Goal: Find specific page/section: Find specific page/section

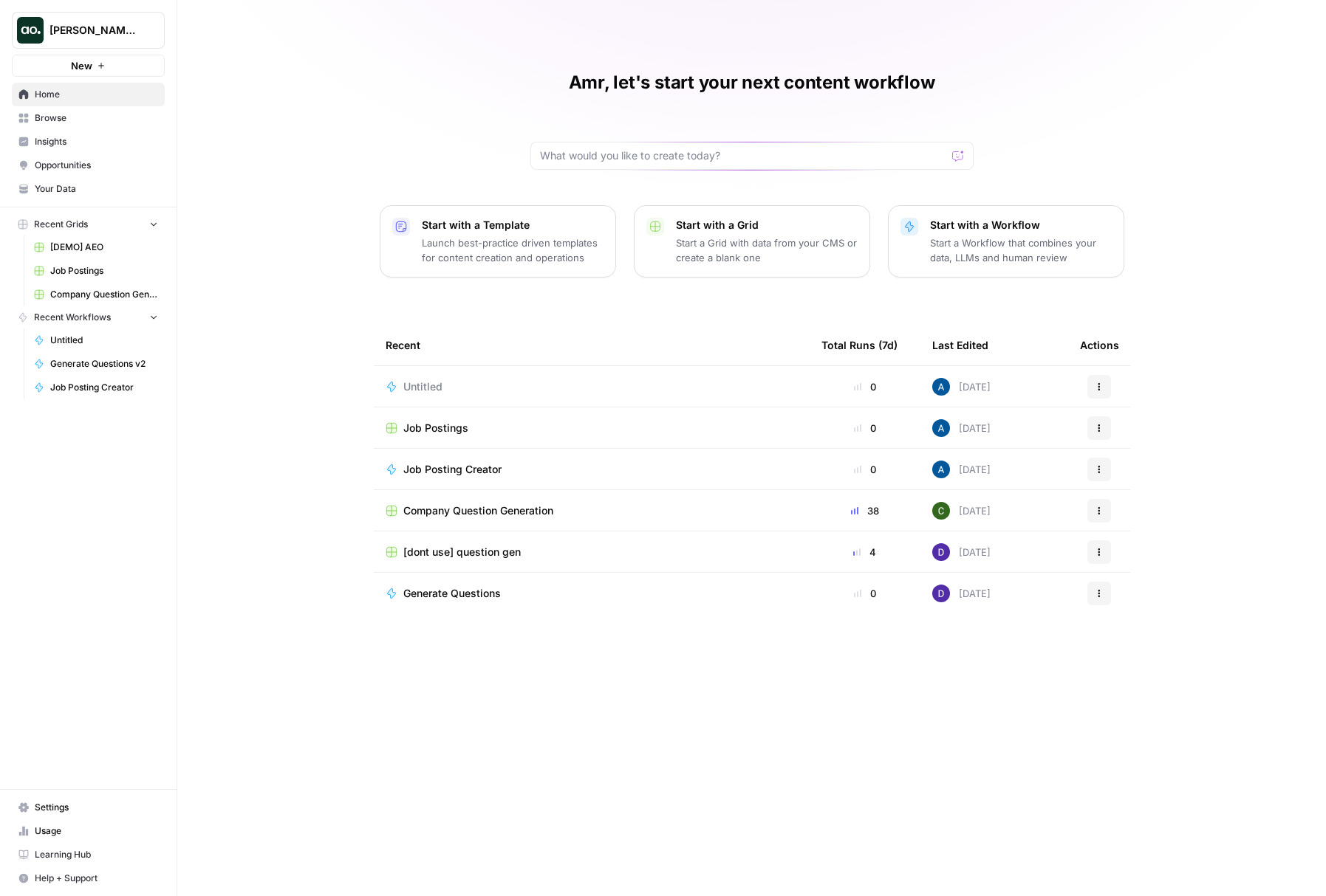
click at [59, 159] on span "Opportunities" at bounding box center [96, 165] width 123 height 13
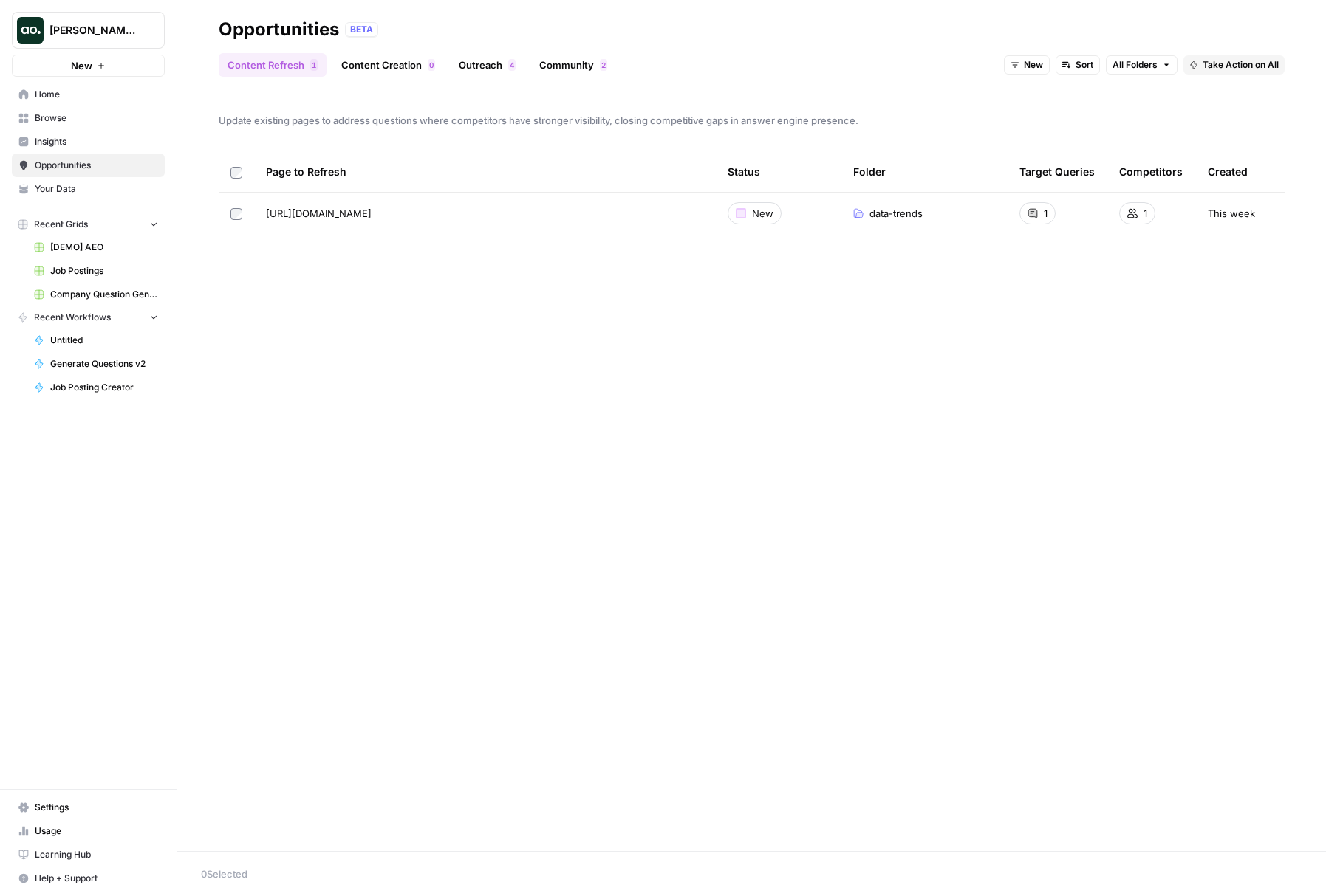
click at [100, 36] on span "Dillon Test" at bounding box center [94, 30] width 90 height 15
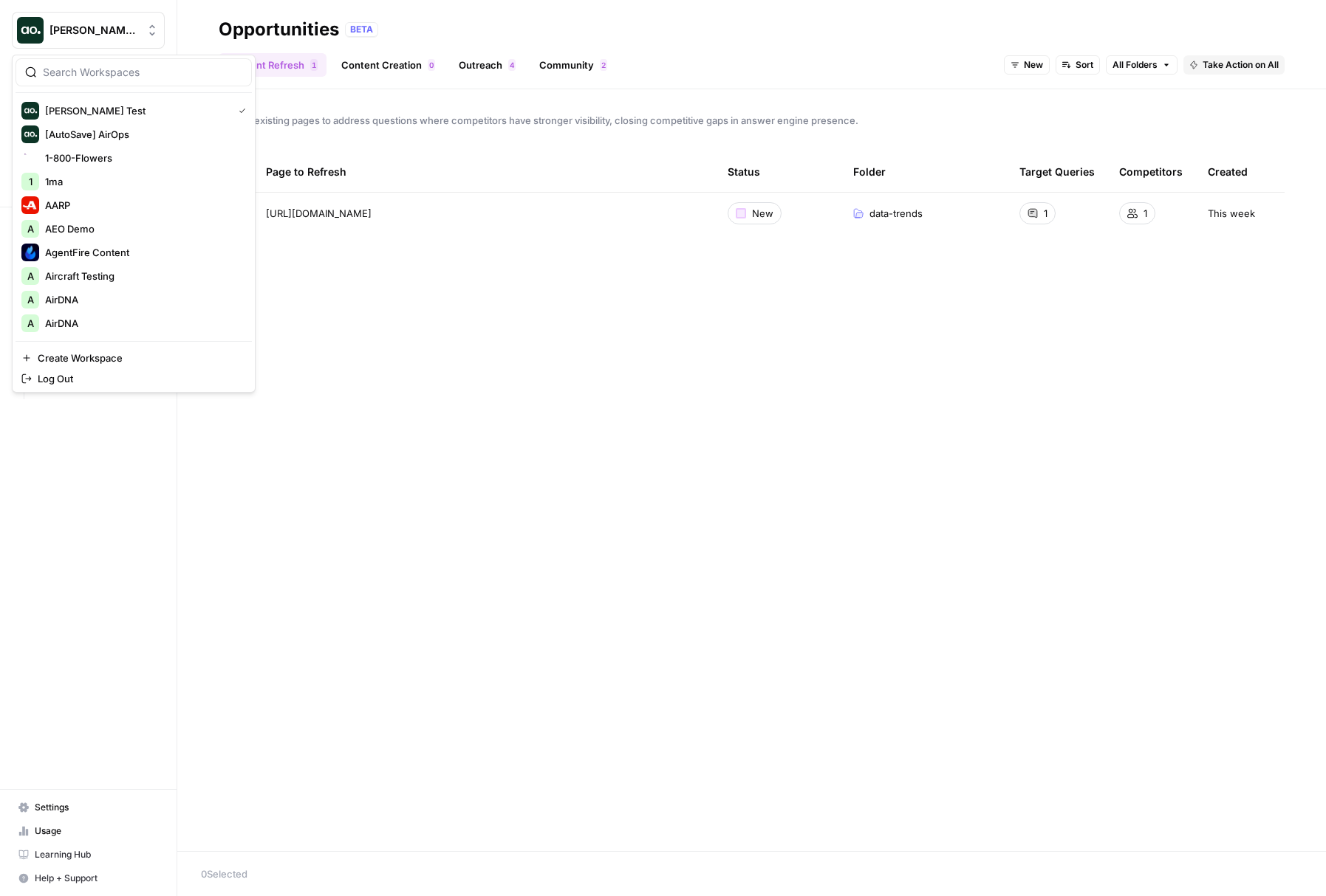
type input "c"
type input "cart"
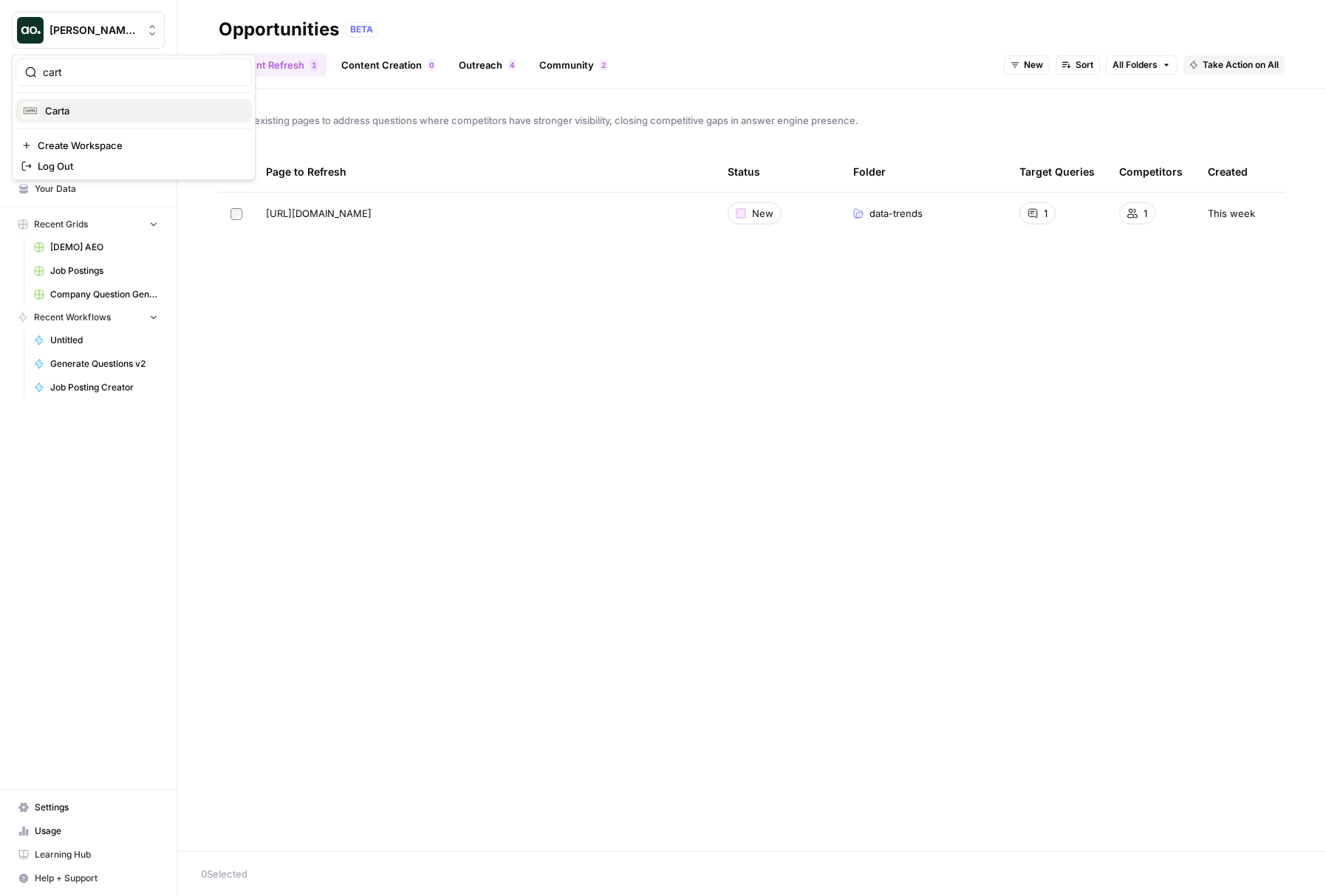
click at [122, 108] on span "Carta" at bounding box center [143, 111] width 195 height 15
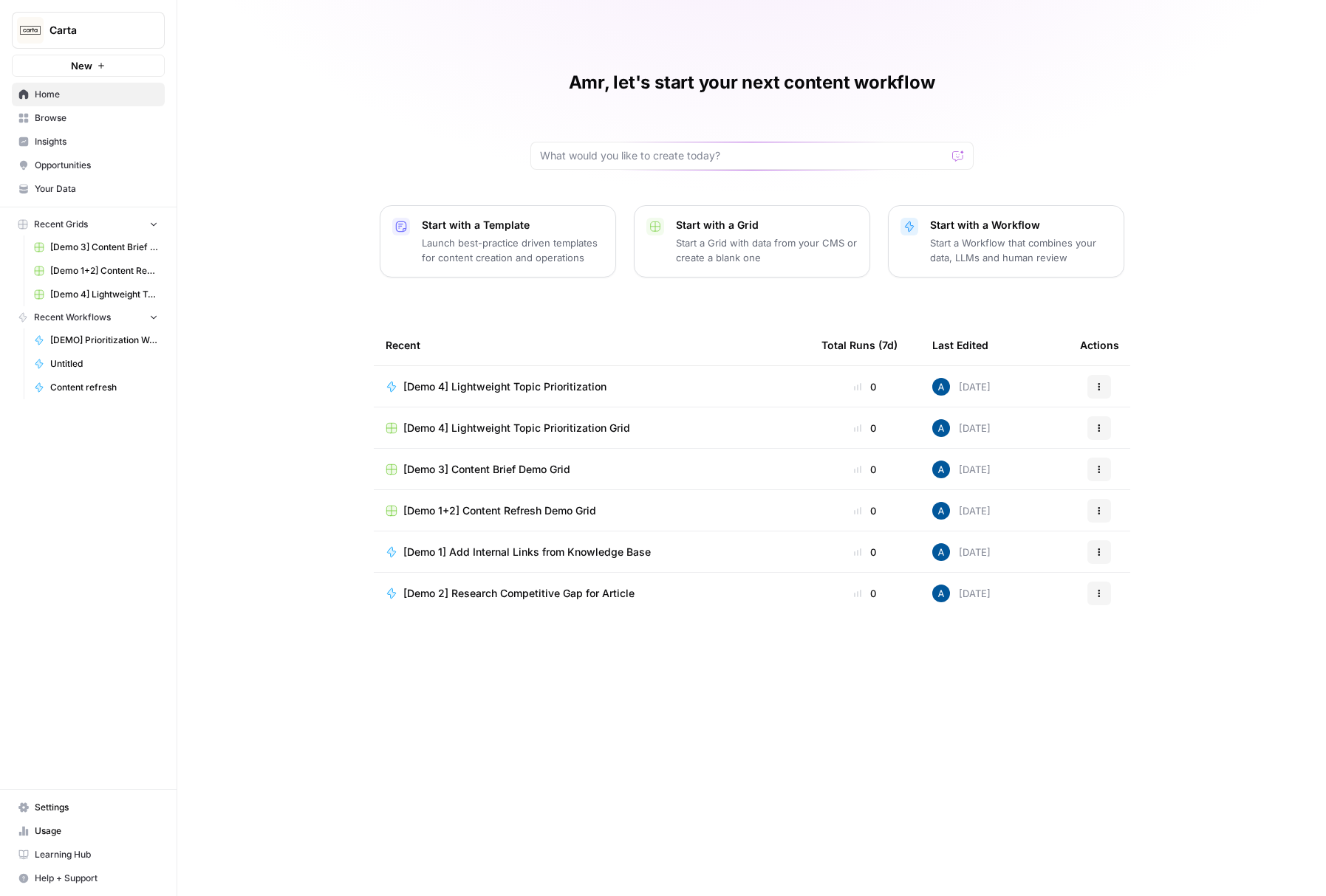
click at [85, 123] on span "Browse" at bounding box center [96, 118] width 123 height 13
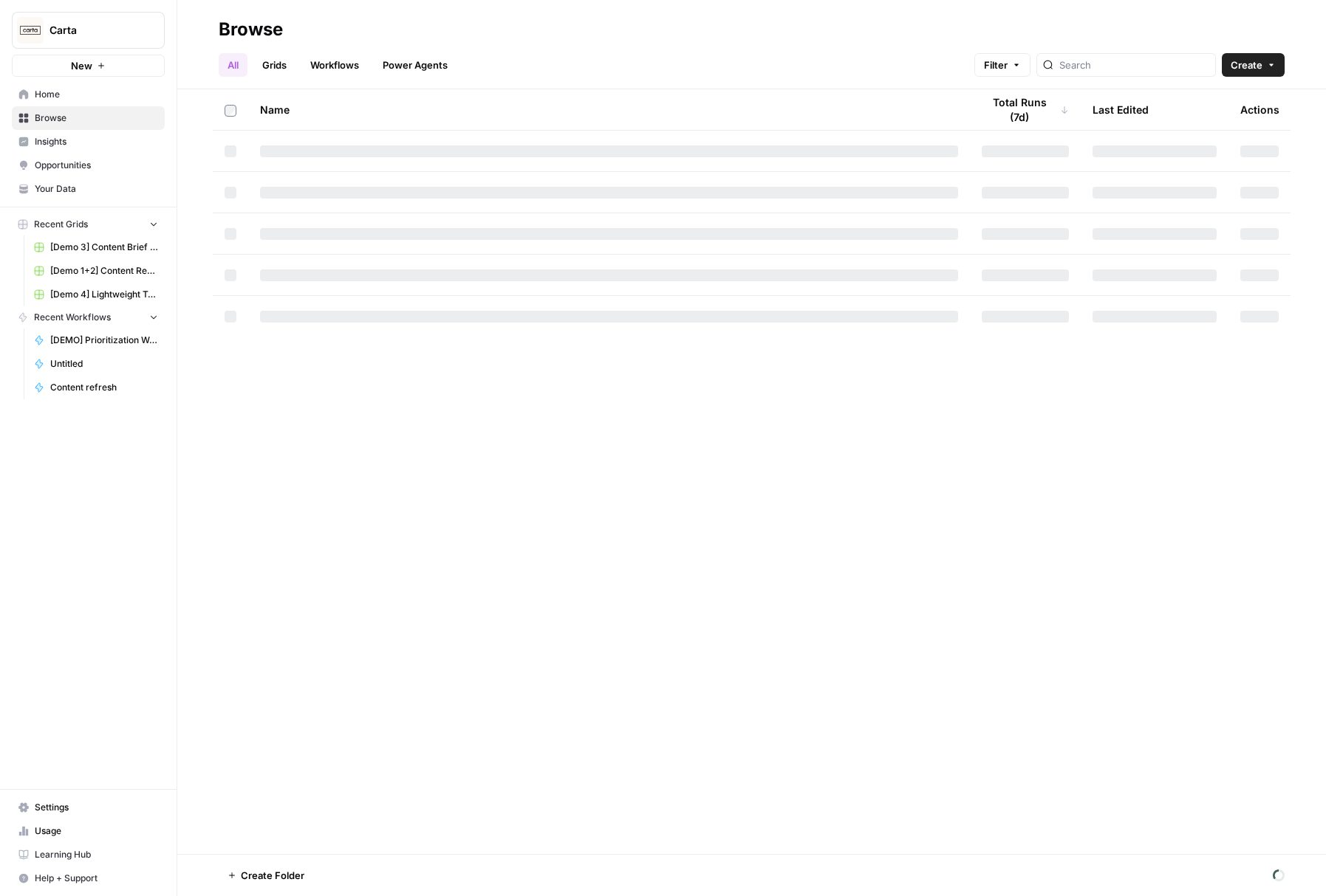
click at [84, 138] on span "Insights" at bounding box center [96, 141] width 123 height 13
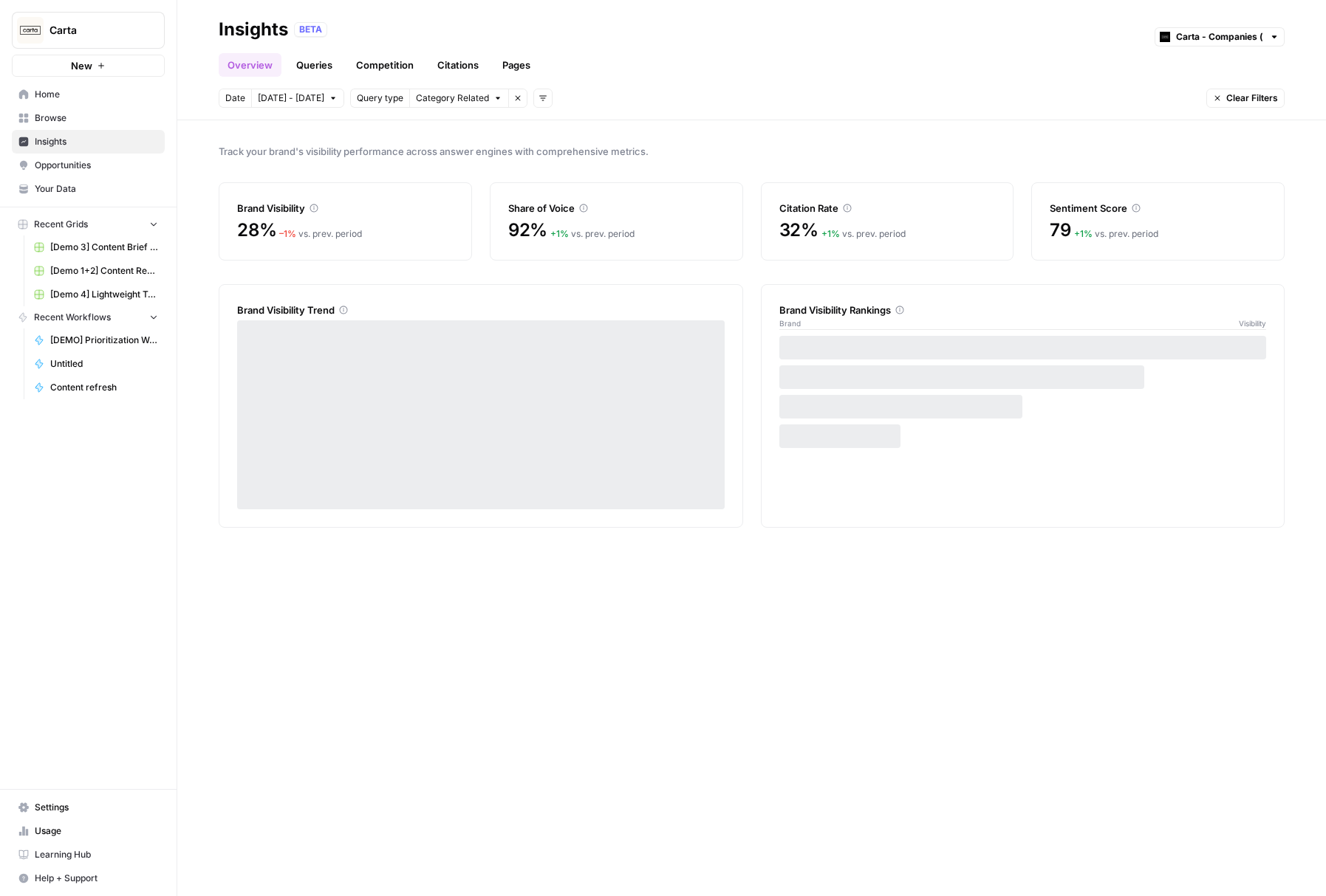
click at [108, 167] on span "Opportunities" at bounding box center [96, 165] width 123 height 13
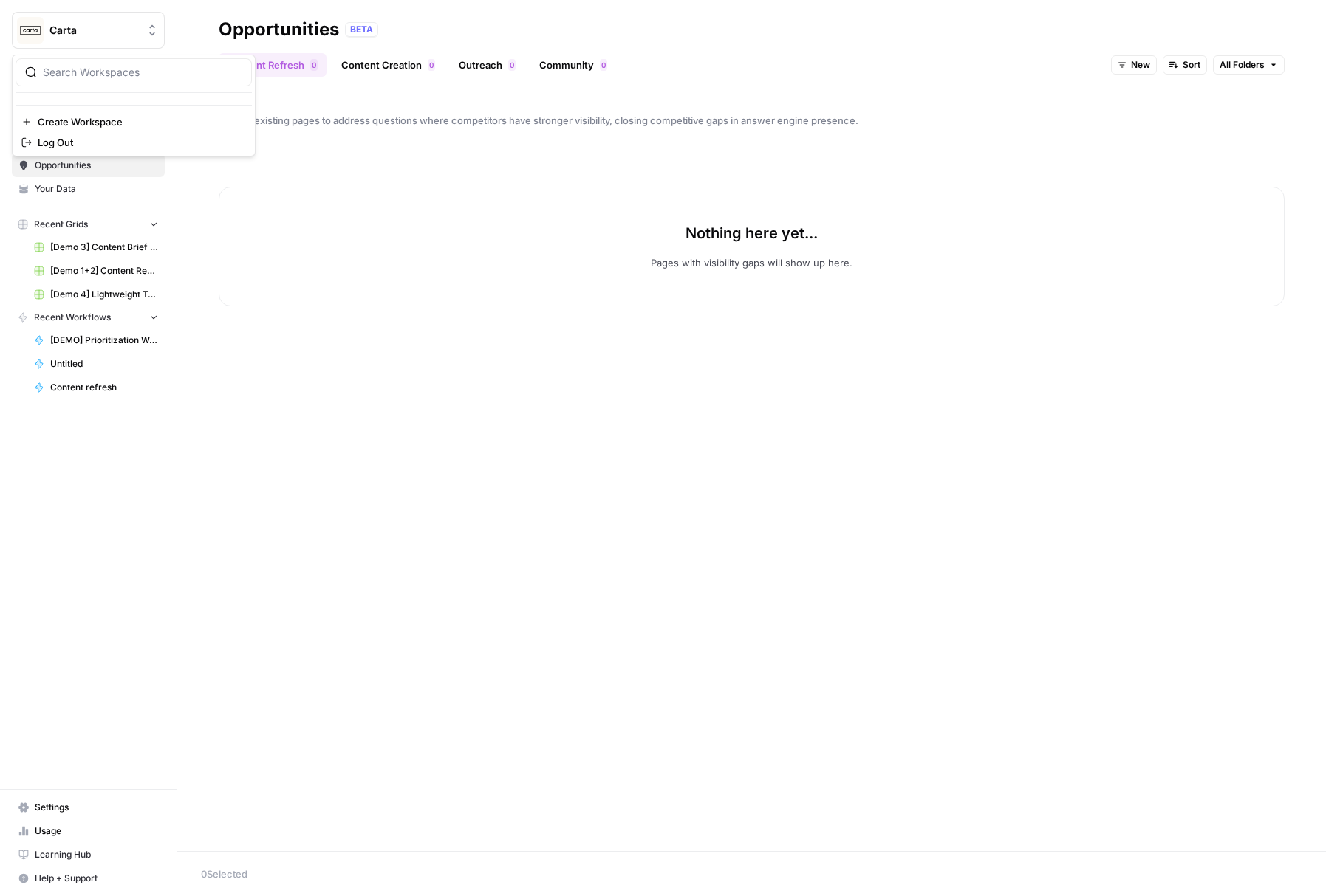
click at [138, 40] on button "Carta" at bounding box center [88, 30] width 153 height 37
type input "k"
type input "klav"
click at [105, 112] on span "Klaviyo" at bounding box center [143, 111] width 195 height 15
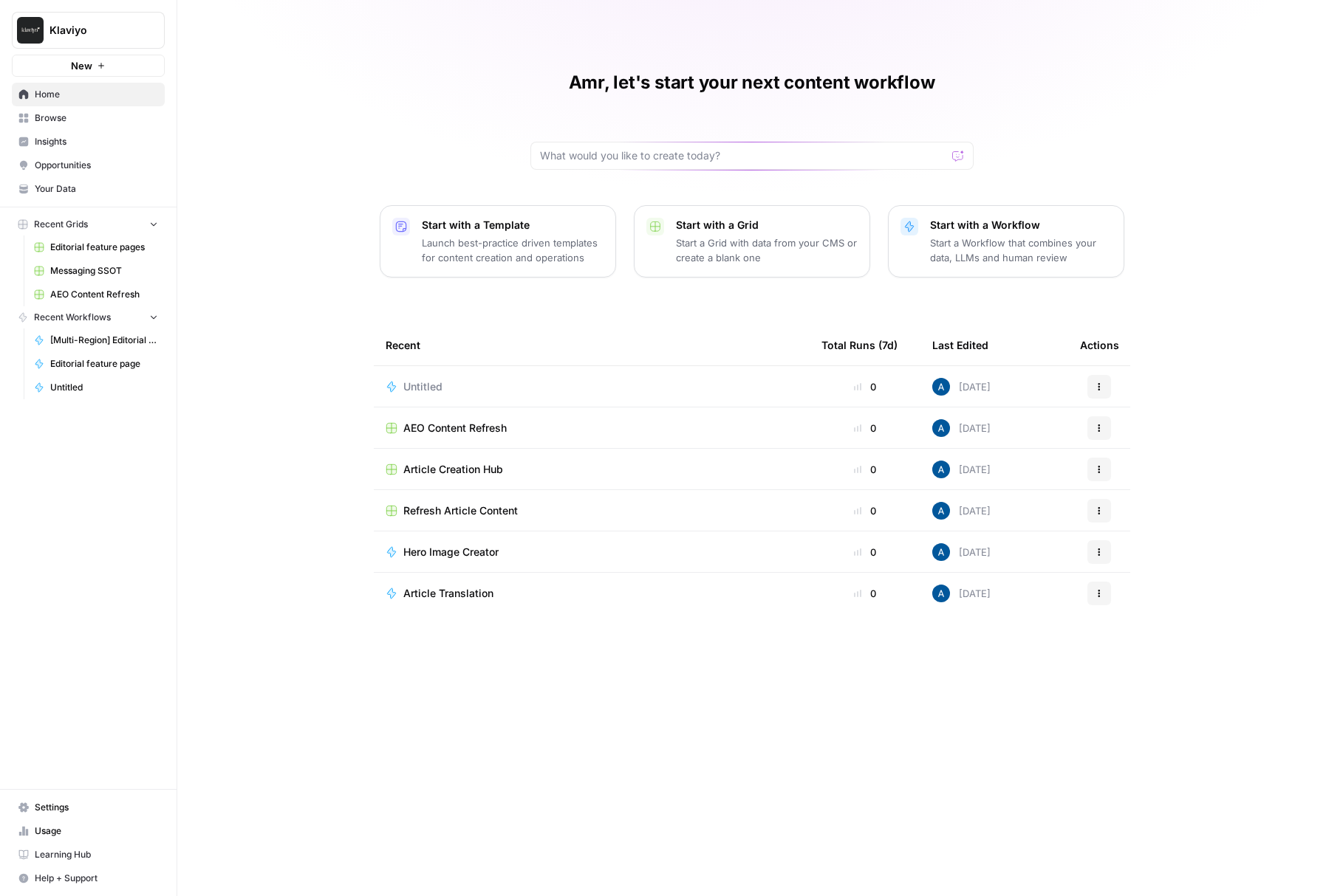
click at [95, 169] on span "Opportunities" at bounding box center [96, 165] width 123 height 13
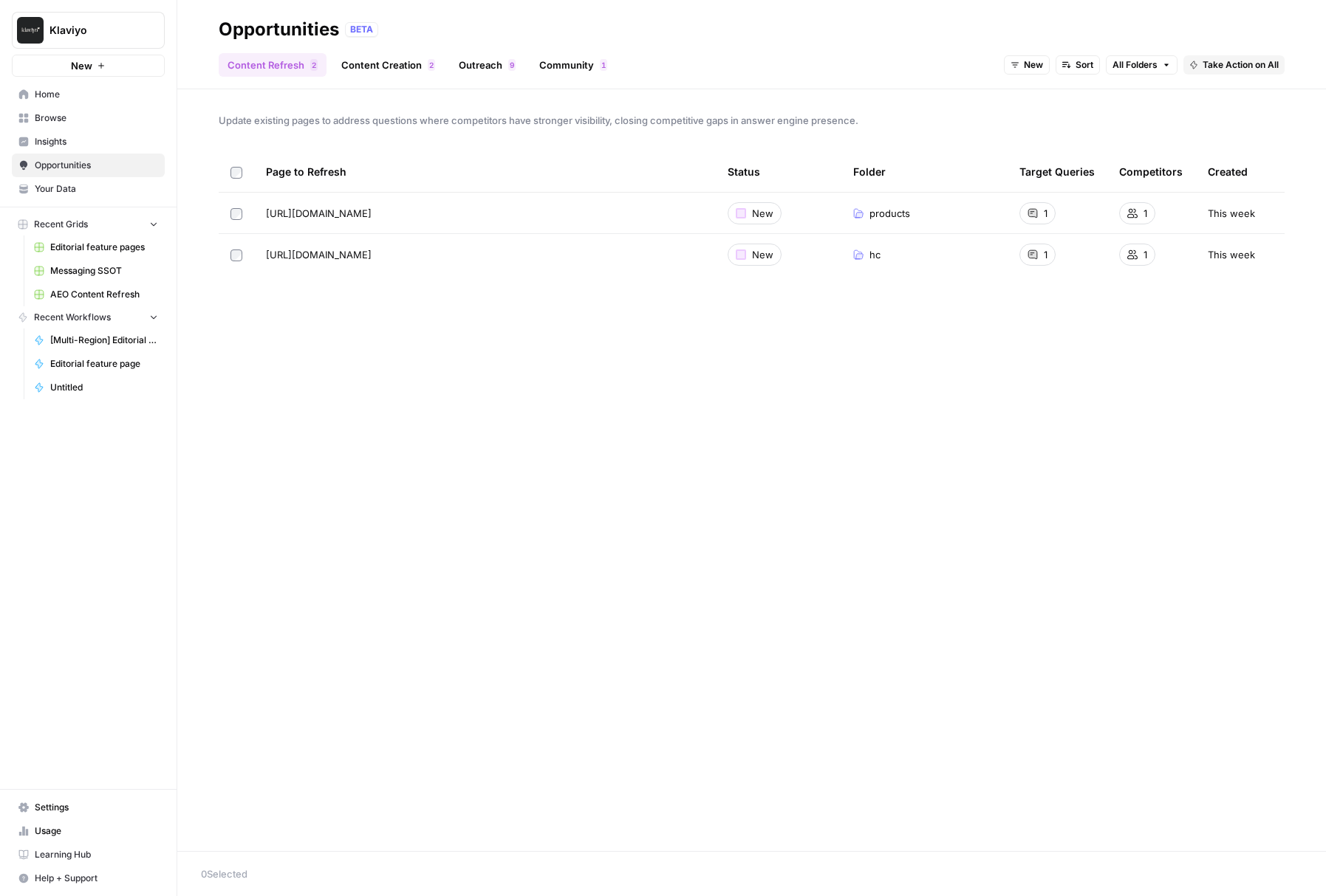
click at [424, 75] on link "Content Creation 2" at bounding box center [389, 65] width 112 height 24
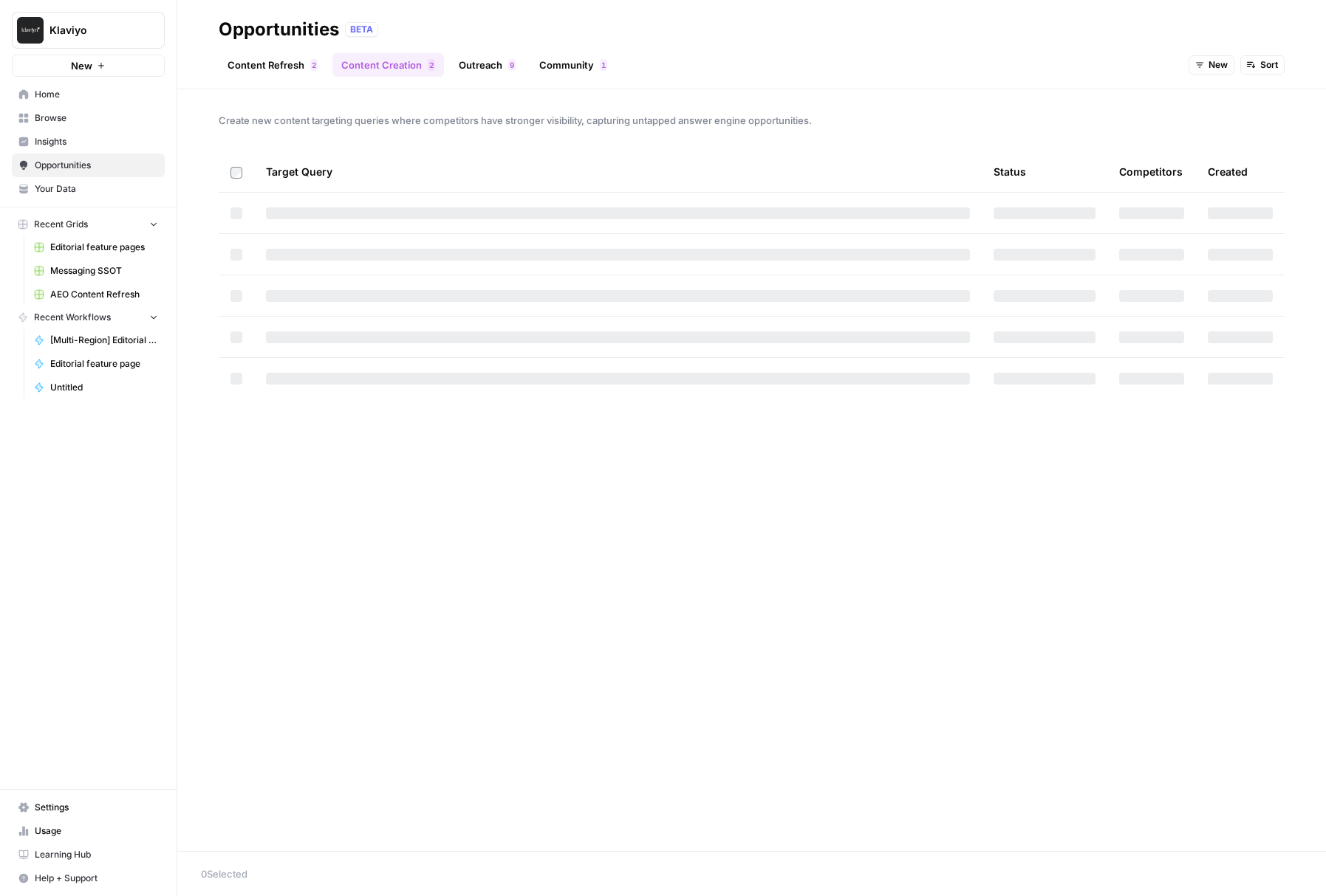
click at [500, 71] on link "Outreach 9" at bounding box center [487, 65] width 75 height 24
